Goal: Communication & Community: Answer question/provide support

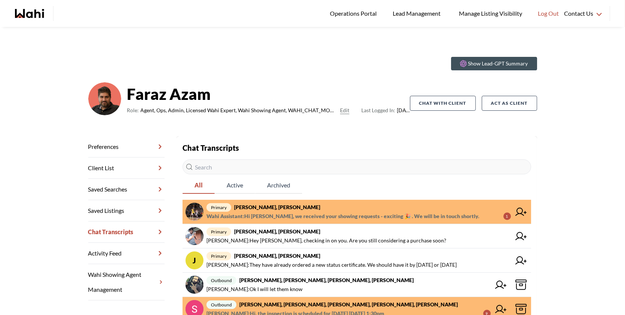
click at [286, 208] on strong "[PERSON_NAME], [PERSON_NAME]" at bounding box center [277, 207] width 86 height 6
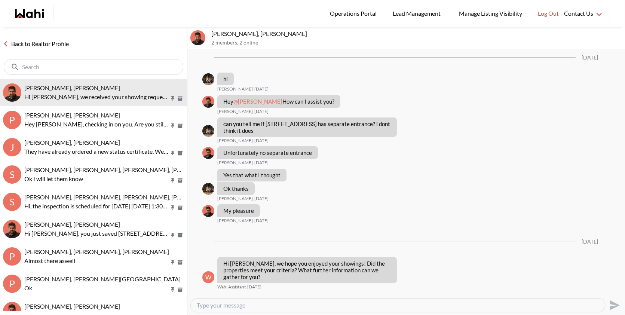
scroll to position [445, 0]
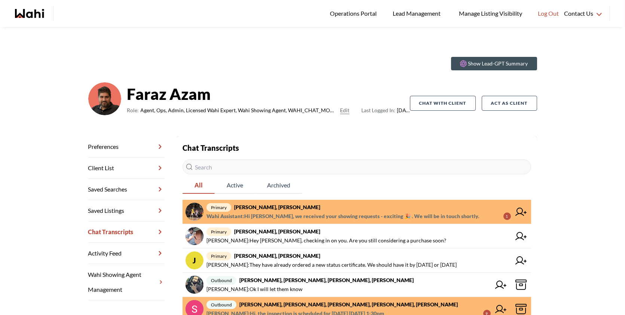
click at [290, 210] on span "primary aleandro green, Faraz" at bounding box center [359, 207] width 305 height 9
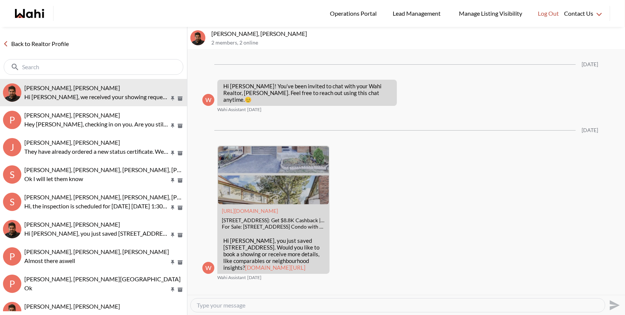
scroll to position [446, 0]
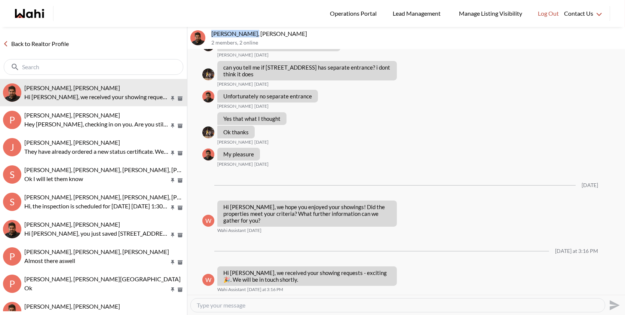
drag, startPoint x: 251, startPoint y: 34, endPoint x: 211, endPoint y: 34, distance: 40.0
click at [211, 34] on p "[PERSON_NAME], [PERSON_NAME]" at bounding box center [416, 33] width 411 height 7
copy p "[PERSON_NAME]"
click at [217, 306] on textarea "Type your message" at bounding box center [398, 305] width 402 height 7
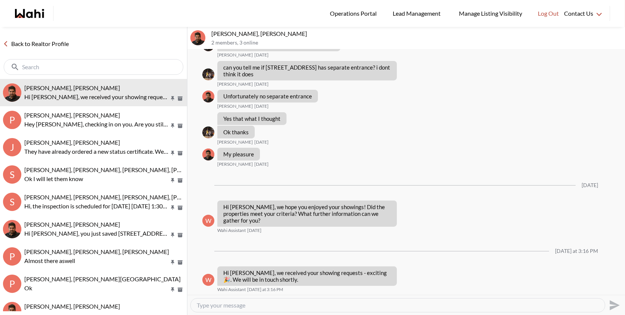
paste textarea "Hi Aleandro, it was a pleasure speaking with you on the phone. As we discussed,…"
type textarea "Hi Aleandro, it was a pleasure speaking with you on the phone. As we discussed,…"
click at [609, 306] on icon "Send" at bounding box center [614, 305] width 12 height 12
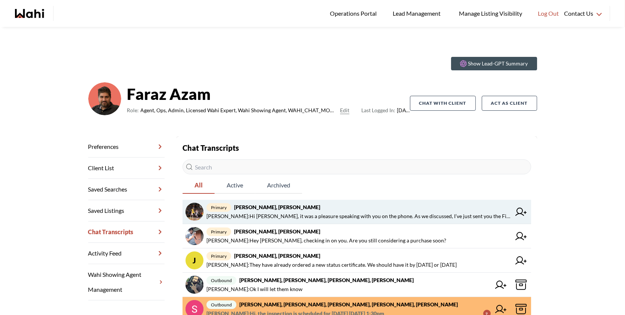
click at [369, 201] on link "primary [PERSON_NAME], [PERSON_NAME] [PERSON_NAME] : Hi [PERSON_NAME], it was a…" at bounding box center [357, 212] width 349 height 24
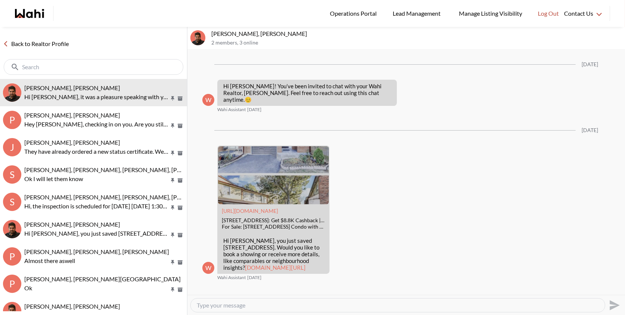
scroll to position [488, 0]
